Goal: Task Accomplishment & Management: Use online tool/utility

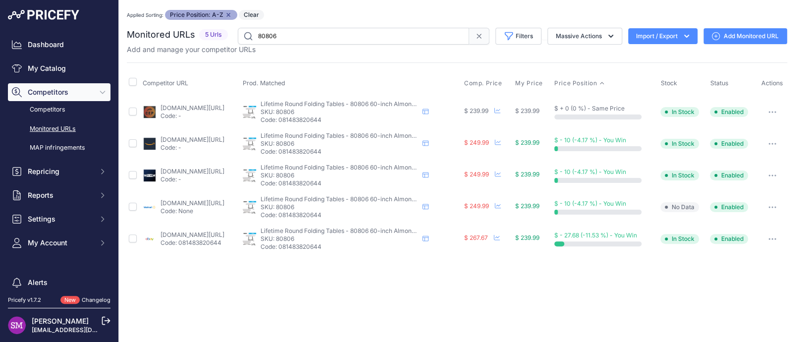
click at [176, 172] on link "lifetime.com/lifetime-80806-60-inch-round-fold-in-half-table-commercial?prirule…" at bounding box center [192, 170] width 64 height 7
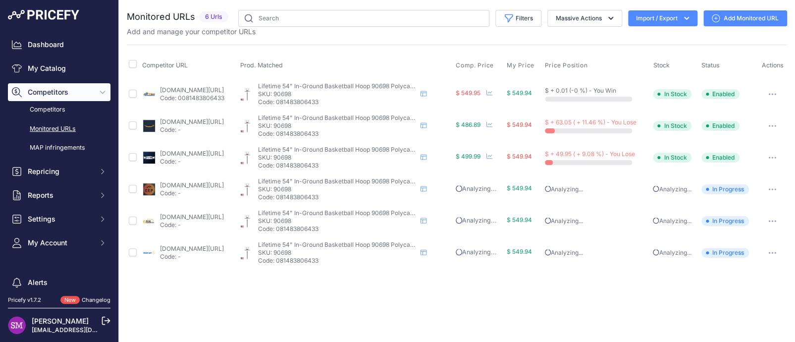
click at [171, 250] on link "[DOMAIN_NAME][URL]" at bounding box center [192, 248] width 64 height 7
click at [356, 5] on div "You are not connected to the internet. Monitored URLs" at bounding box center [457, 139] width 660 height 278
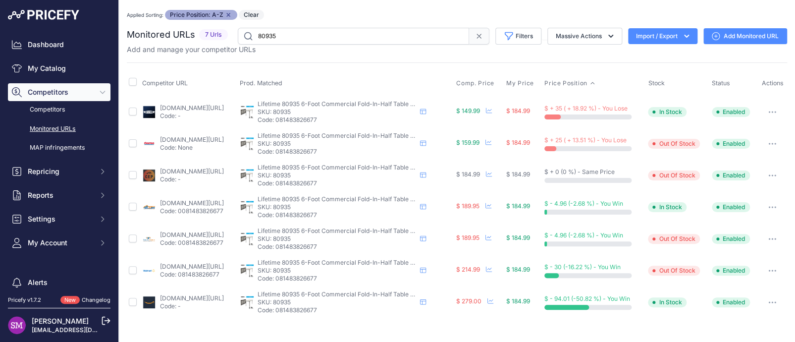
click at [173, 105] on link "lifetime.com/lifetime-80935-6-foot-fold-in-half-table-2-pk-commercial?prirule_j…" at bounding box center [192, 107] width 64 height 7
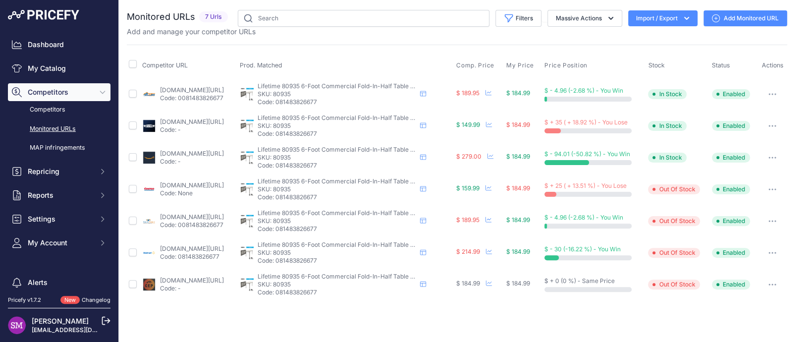
click at [772, 125] on icon "button" at bounding box center [772, 125] width 1 height 1
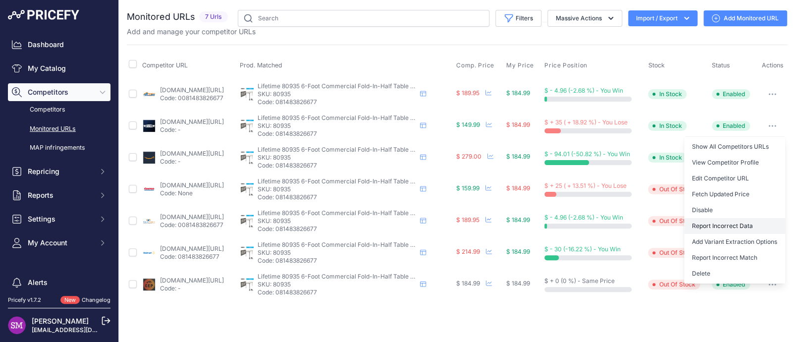
click at [732, 220] on button "Report Incorrect Data" at bounding box center [734, 226] width 101 height 16
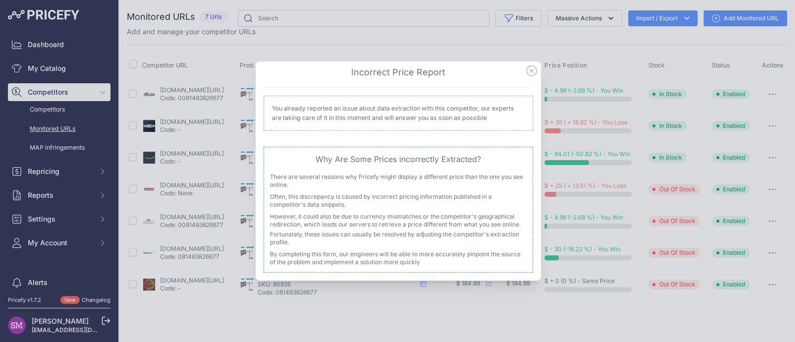
click at [528, 70] on icon at bounding box center [531, 70] width 11 height 11
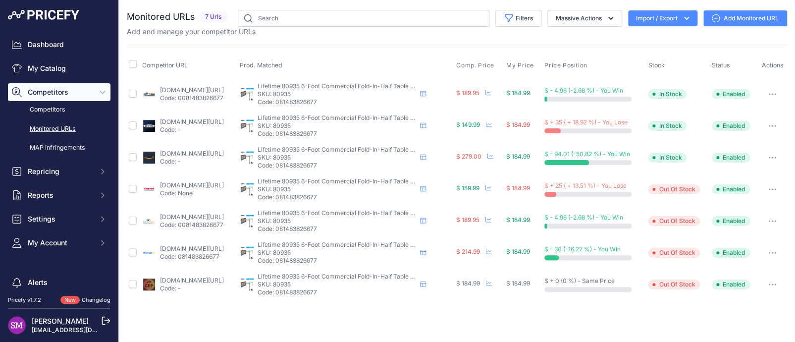
click at [771, 125] on icon "button" at bounding box center [772, 126] width 8 height 2
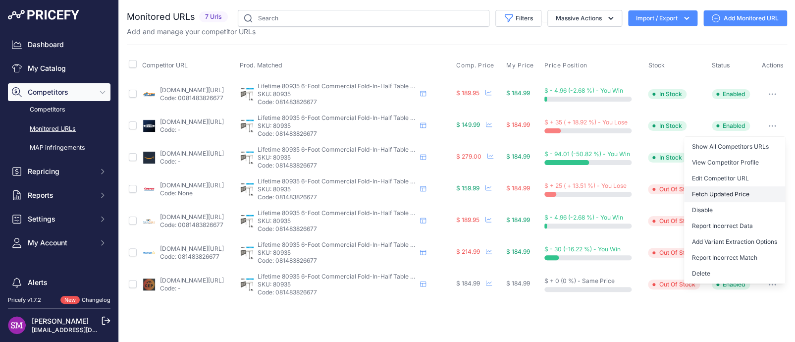
click at [718, 192] on button "Fetch Updated Price" at bounding box center [734, 194] width 101 height 16
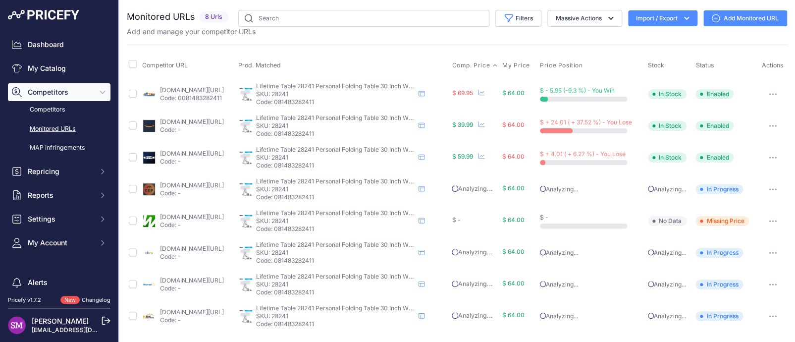
click at [489, 64] on span "Comp. Price" at bounding box center [471, 65] width 38 height 8
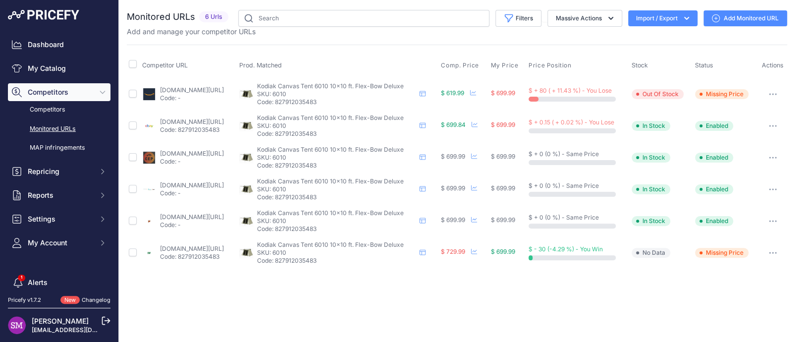
click at [174, 90] on link "[DOMAIN_NAME][URL]" at bounding box center [192, 89] width 64 height 7
click at [779, 91] on button "button" at bounding box center [773, 94] width 20 height 14
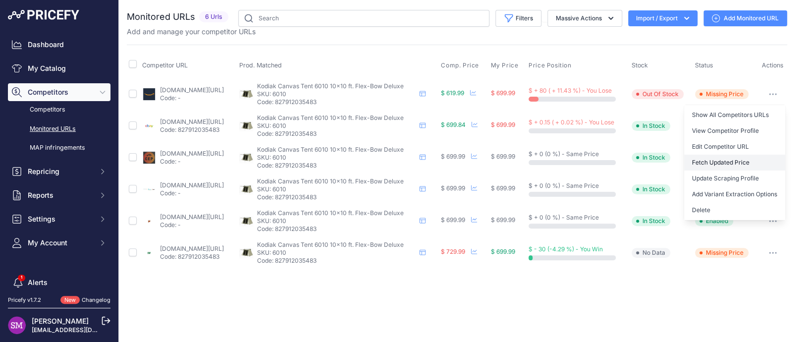
click at [718, 159] on button "Fetch Updated Price" at bounding box center [734, 162] width 101 height 16
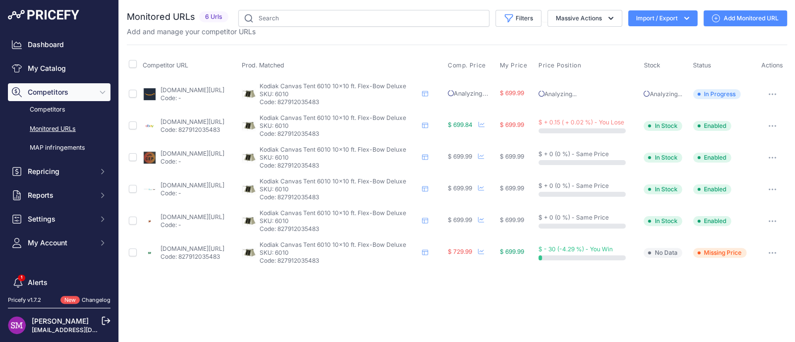
click at [172, 123] on link "[DOMAIN_NAME][URL]" at bounding box center [192, 121] width 64 height 7
click at [771, 121] on button "button" at bounding box center [772, 126] width 20 height 14
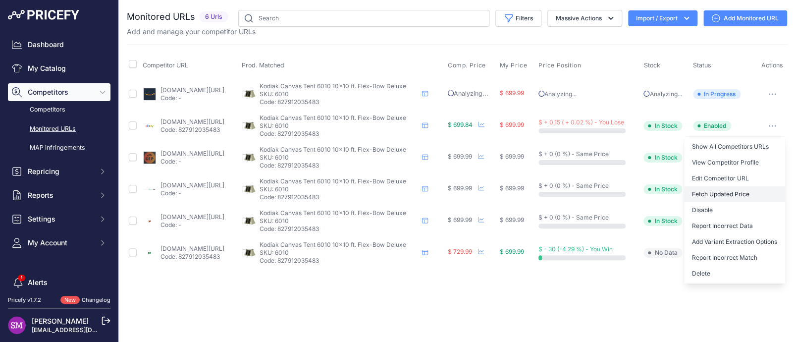
click at [727, 193] on button "Fetch Updated Price" at bounding box center [734, 194] width 101 height 16
